Goal: Navigation & Orientation: Go to known website

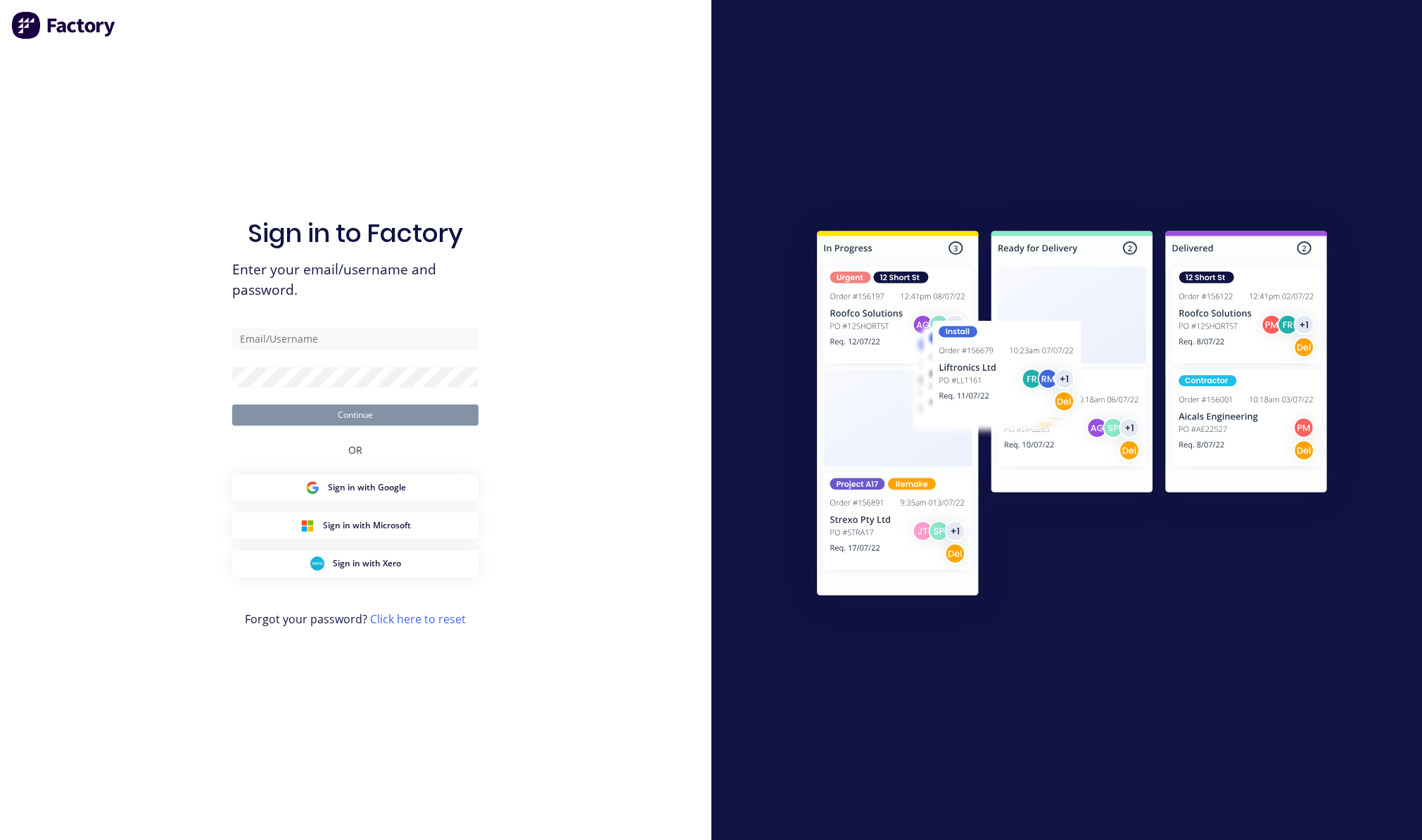
click at [1087, 92] on div at bounding box center [1066, 420] width 711 height 840
click at [1027, 170] on div at bounding box center [1066, 420] width 711 height 840
click at [349, 328] on input "text" at bounding box center [355, 339] width 246 height 21
click at [913, 127] on div at bounding box center [1066, 420] width 711 height 840
click at [429, 327] on div "Sign in to Factory Enter your email/username and password. Continue OR Sign in …" at bounding box center [355, 434] width 246 height 789
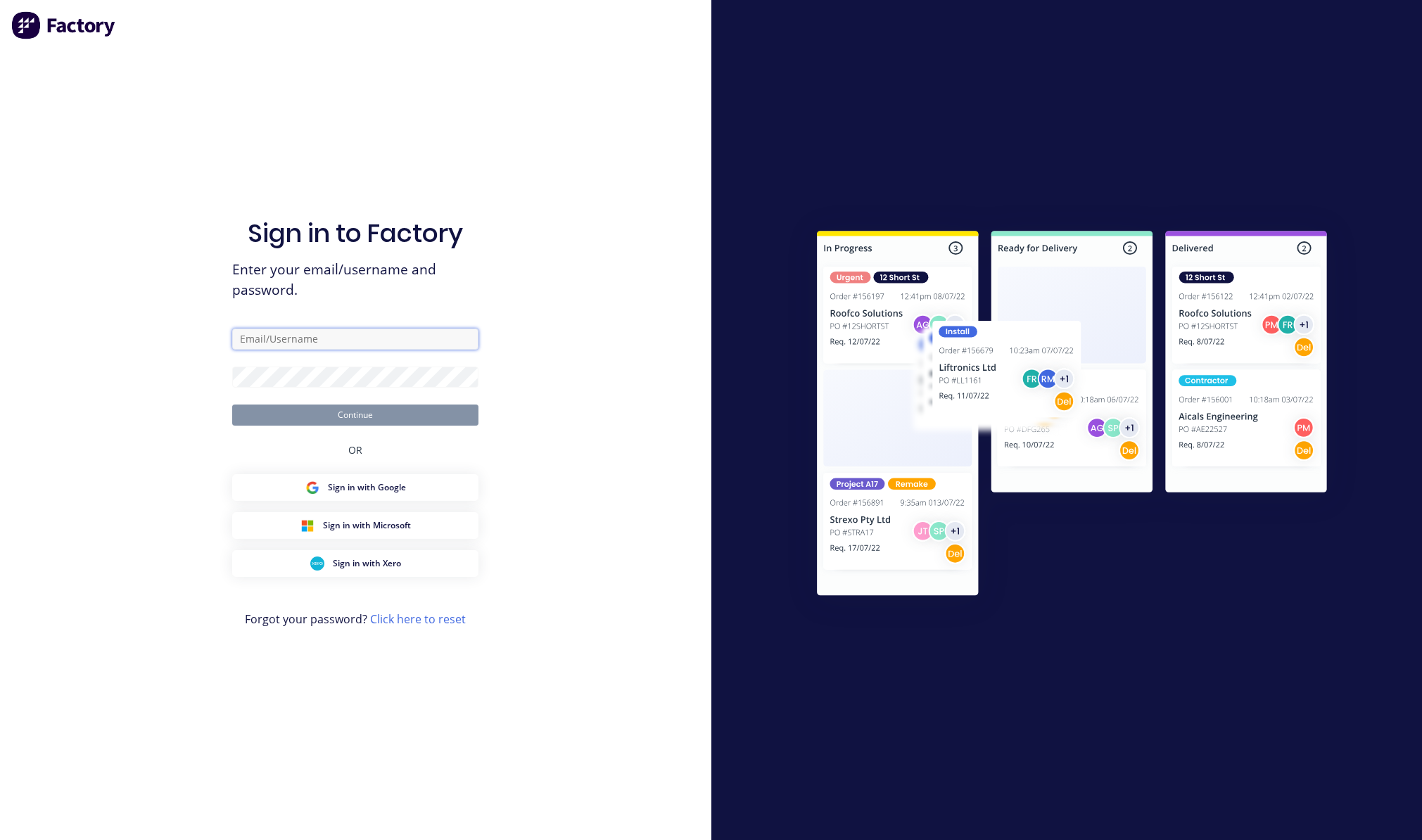
click at [441, 341] on input "text" at bounding box center [355, 339] width 246 height 21
paste input "[EMAIL_ADDRESS][DOMAIN_NAME]"
type input "[EMAIL_ADDRESS][DOMAIN_NAME]"
click at [941, 171] on div at bounding box center [1066, 420] width 711 height 840
click at [642, 312] on div "Sign in to Factory Enter your email/username and password. [EMAIL_ADDRESS][DOMA…" at bounding box center [356, 420] width 711 height 840
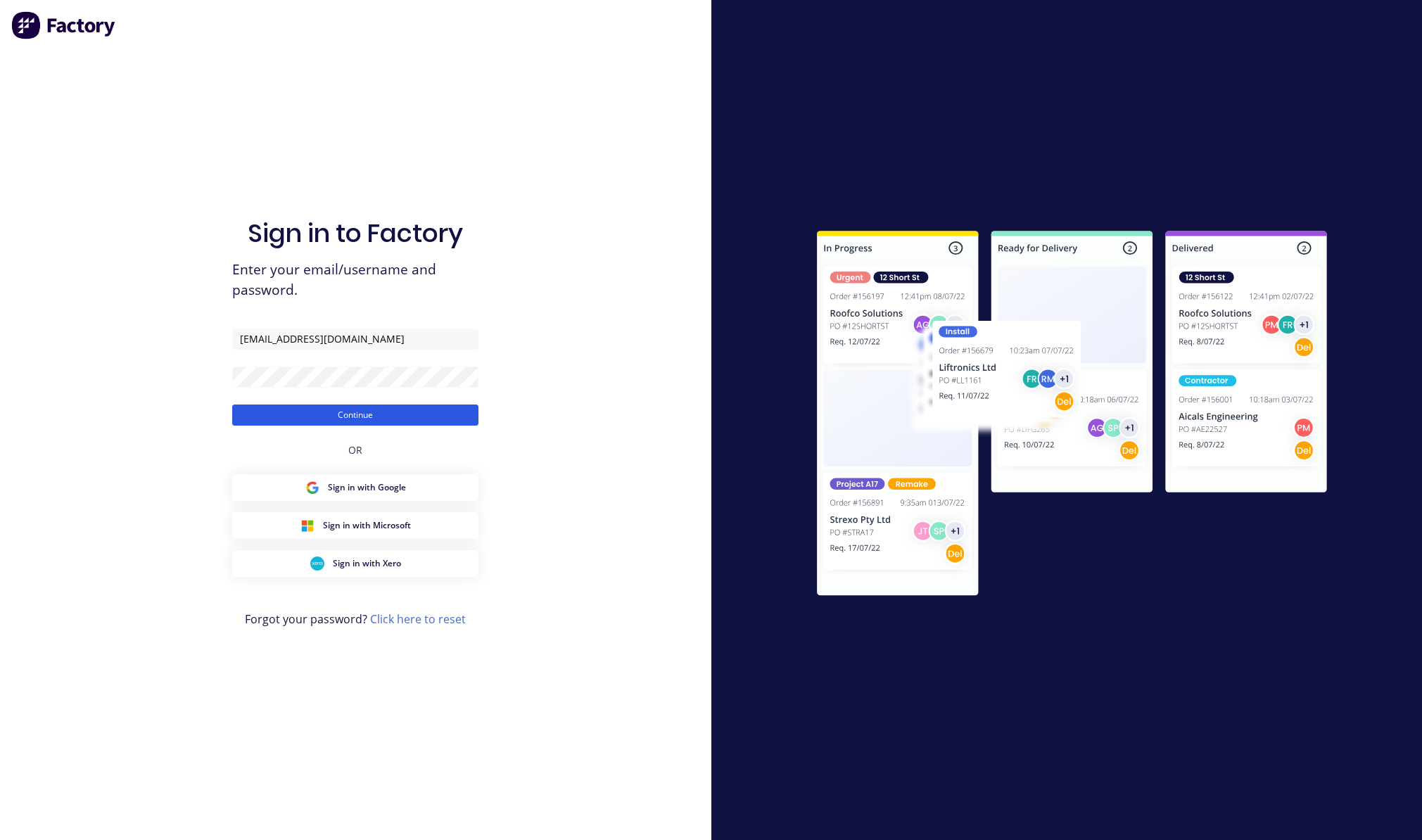
click at [435, 410] on button "Continue" at bounding box center [355, 415] width 246 height 21
